Goal: Find specific page/section: Find specific page/section

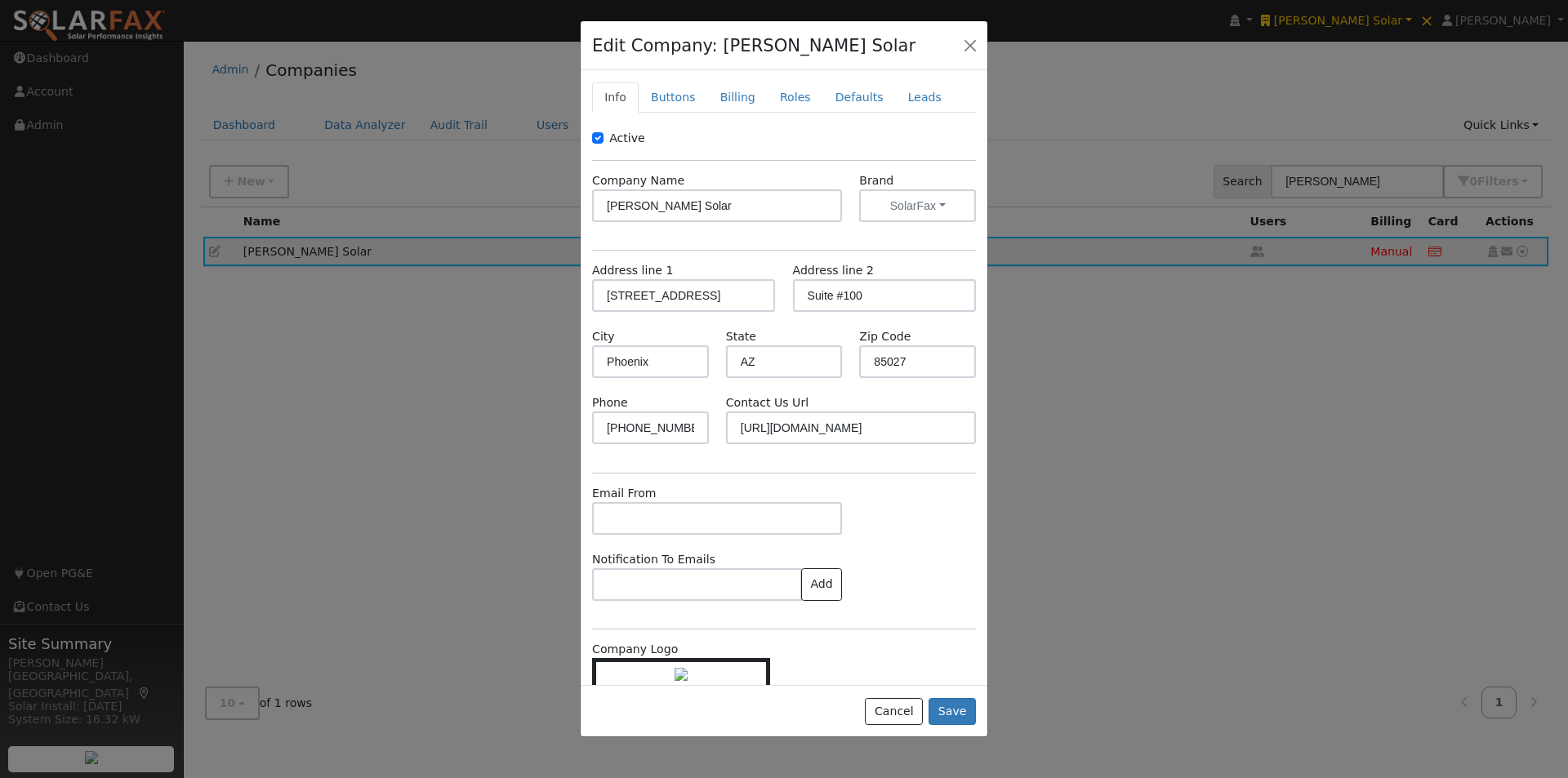
scroll to position [72, 0]
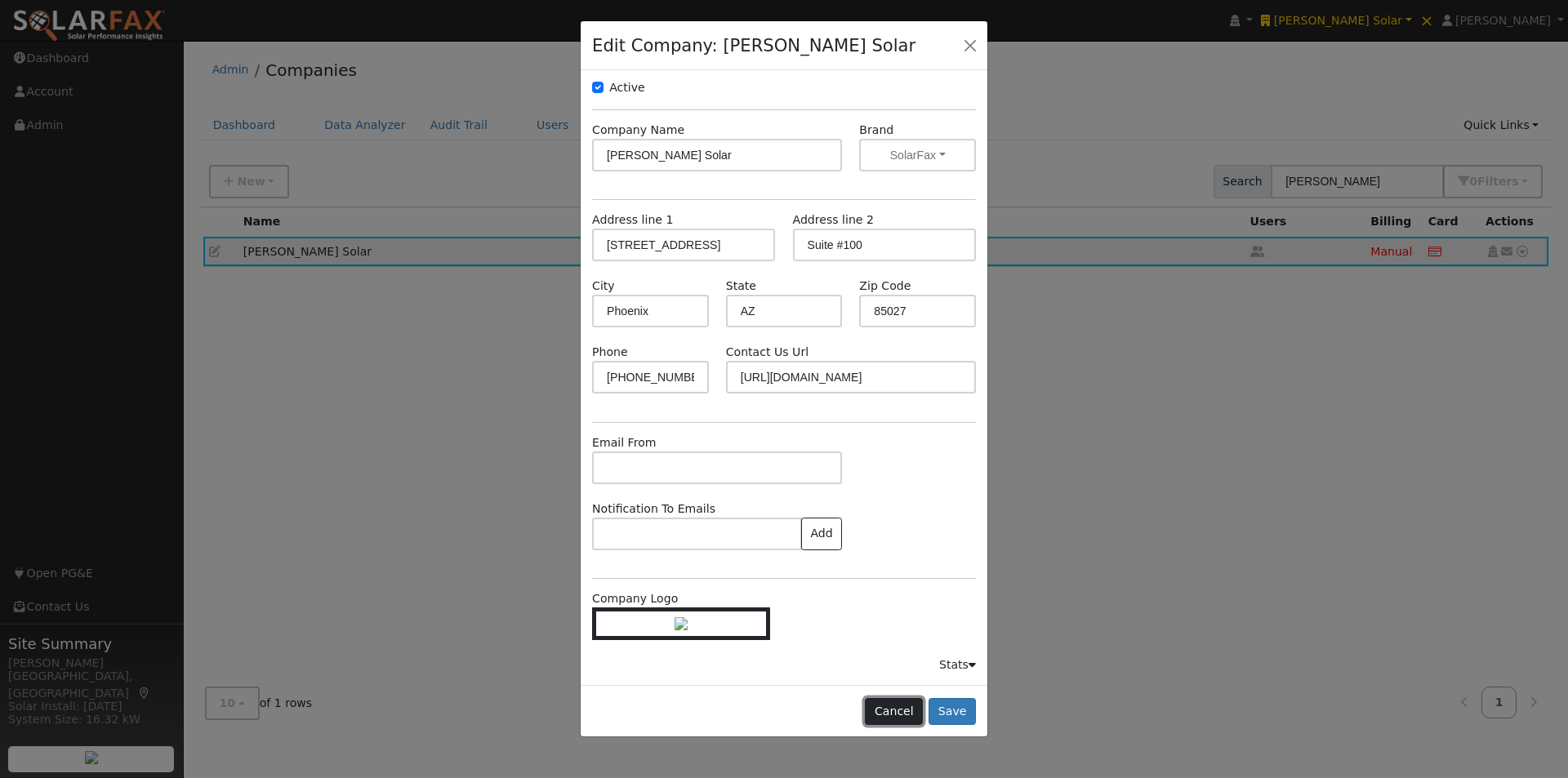
click at [895, 708] on button "Cancel" at bounding box center [895, 712] width 58 height 28
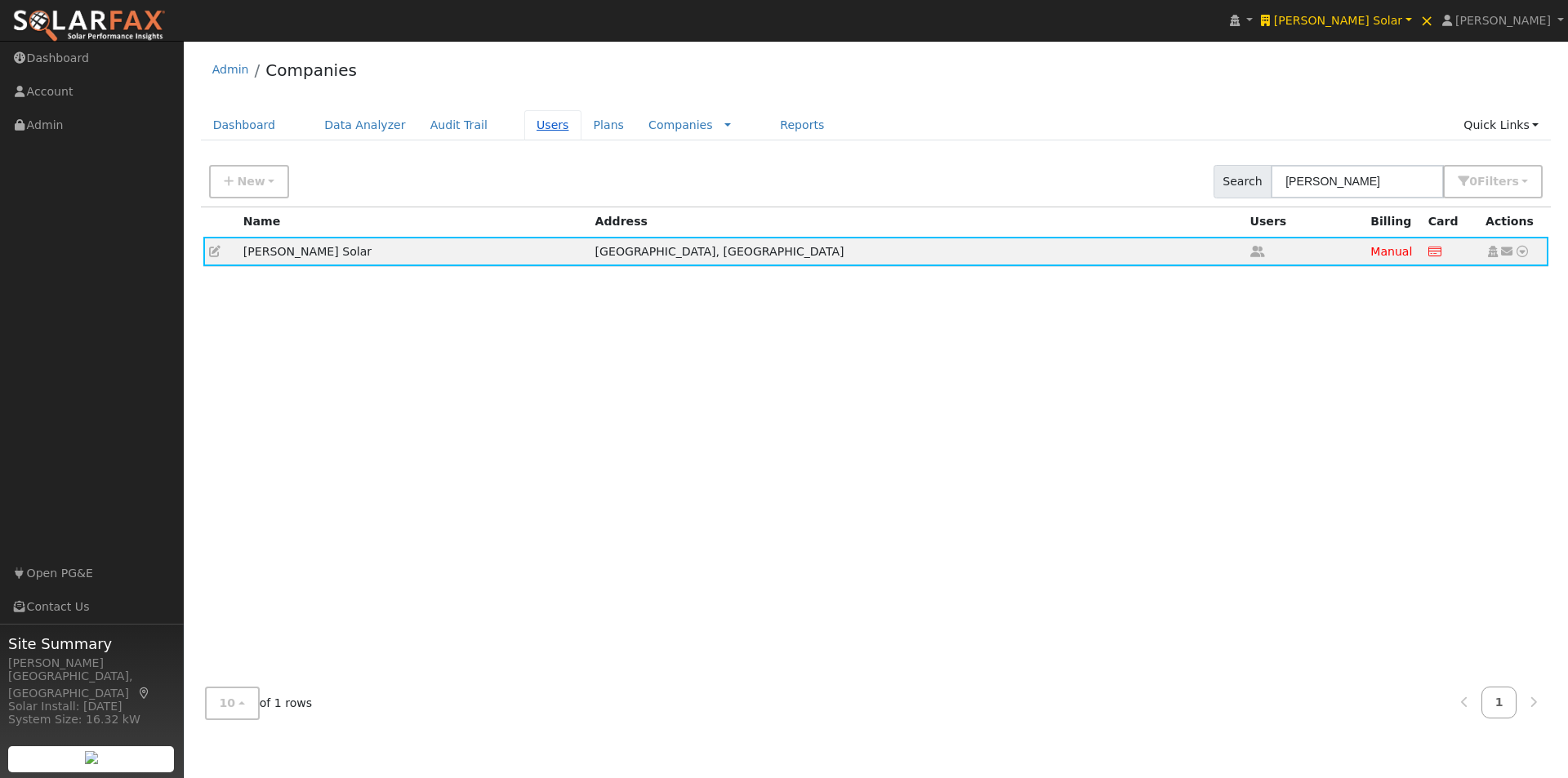
click at [533, 122] on link "Users" at bounding box center [553, 125] width 57 height 30
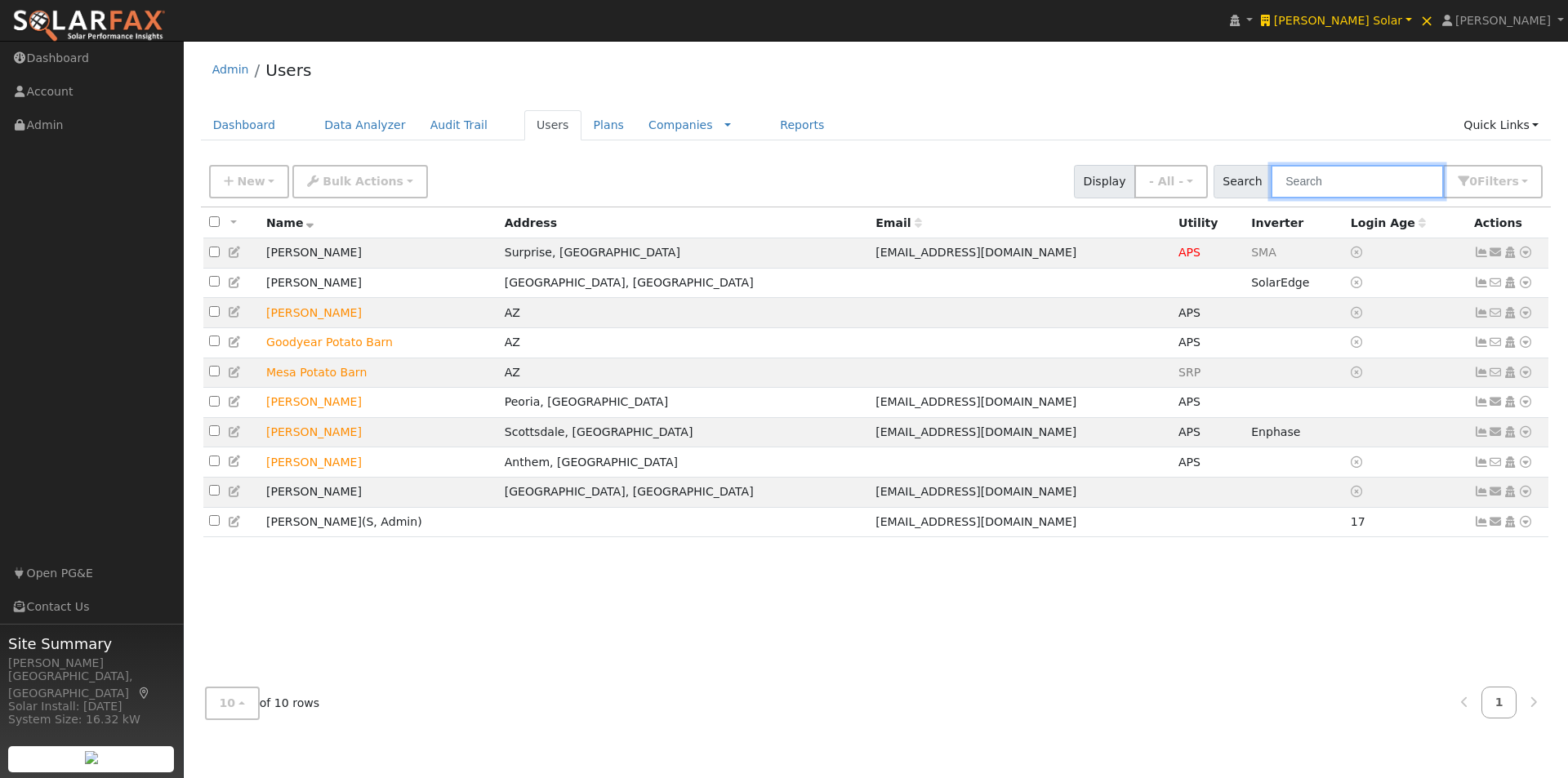
click at [1357, 178] on input "text" at bounding box center [1357, 182] width 173 height 34
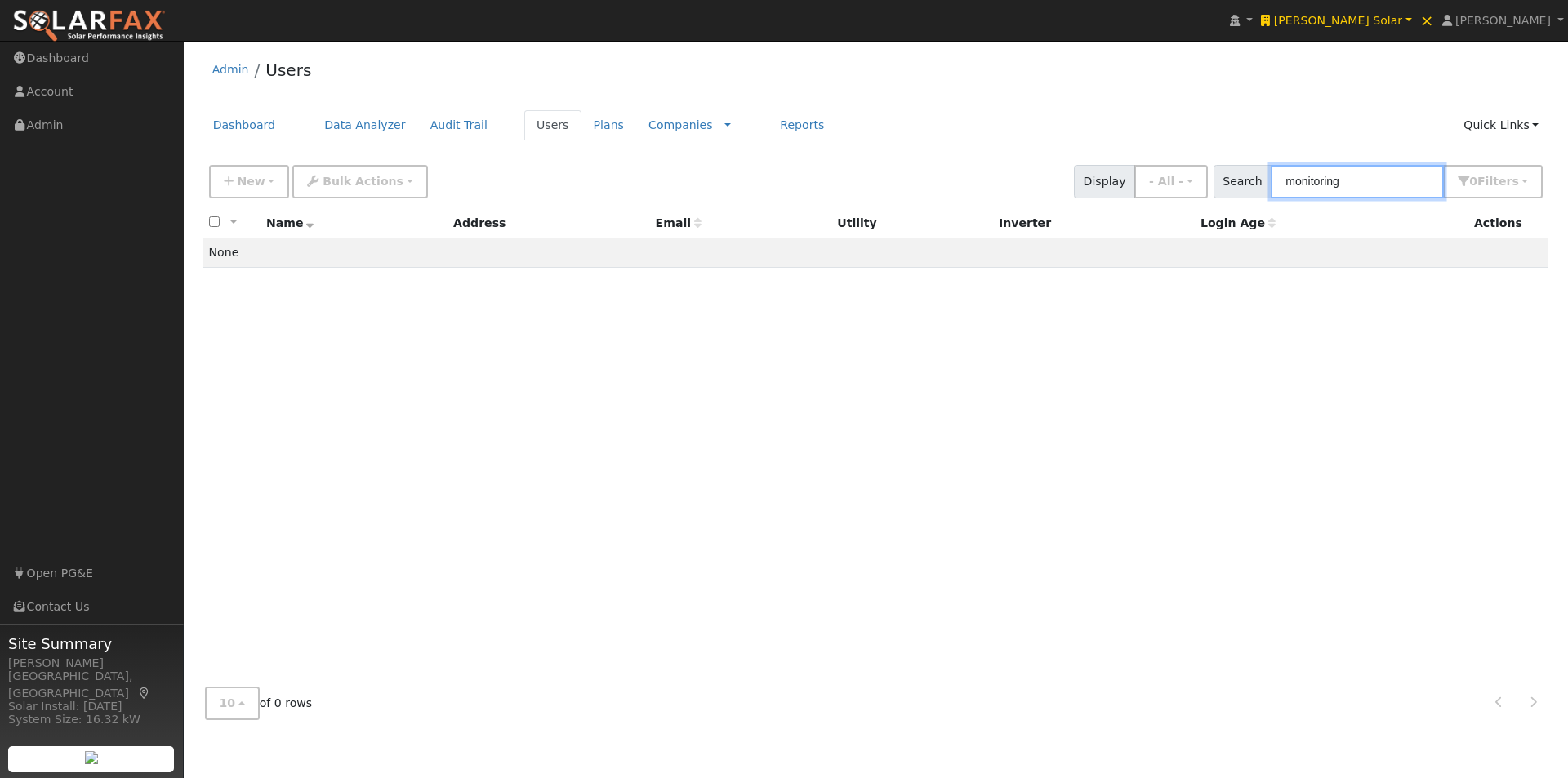
type input "monitoring"
